Goal: Go to known website: Access a specific website the user already knows

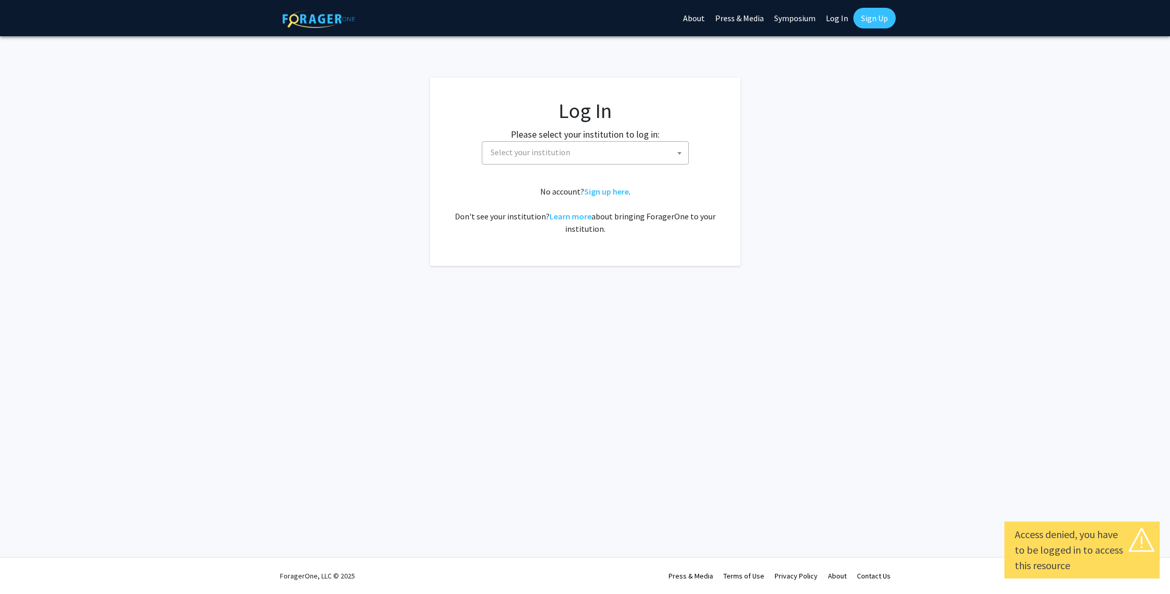
select select
click at [514, 152] on span "Select your institution" at bounding box center [531, 152] width 80 height 10
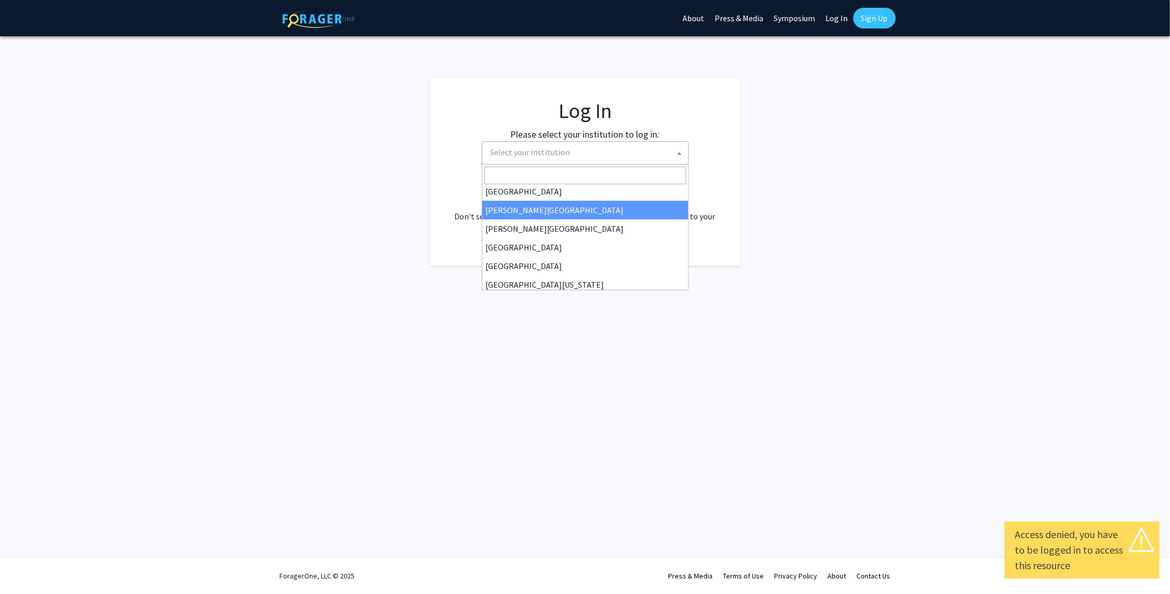
scroll to position [29, 0]
